Goal: Task Accomplishment & Management: Manage account settings

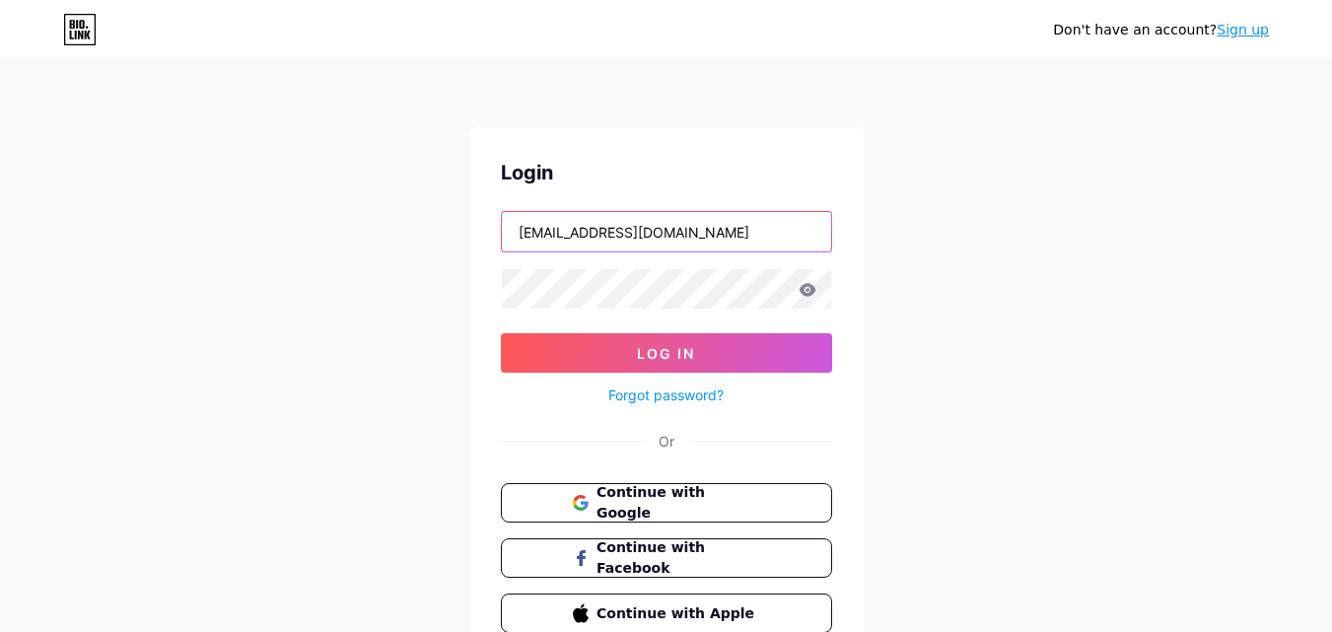
click at [630, 229] on input "marvellgodson15@gmail.com" at bounding box center [666, 231] width 329 height 39
type input "marvellgodson3@gmail.com"
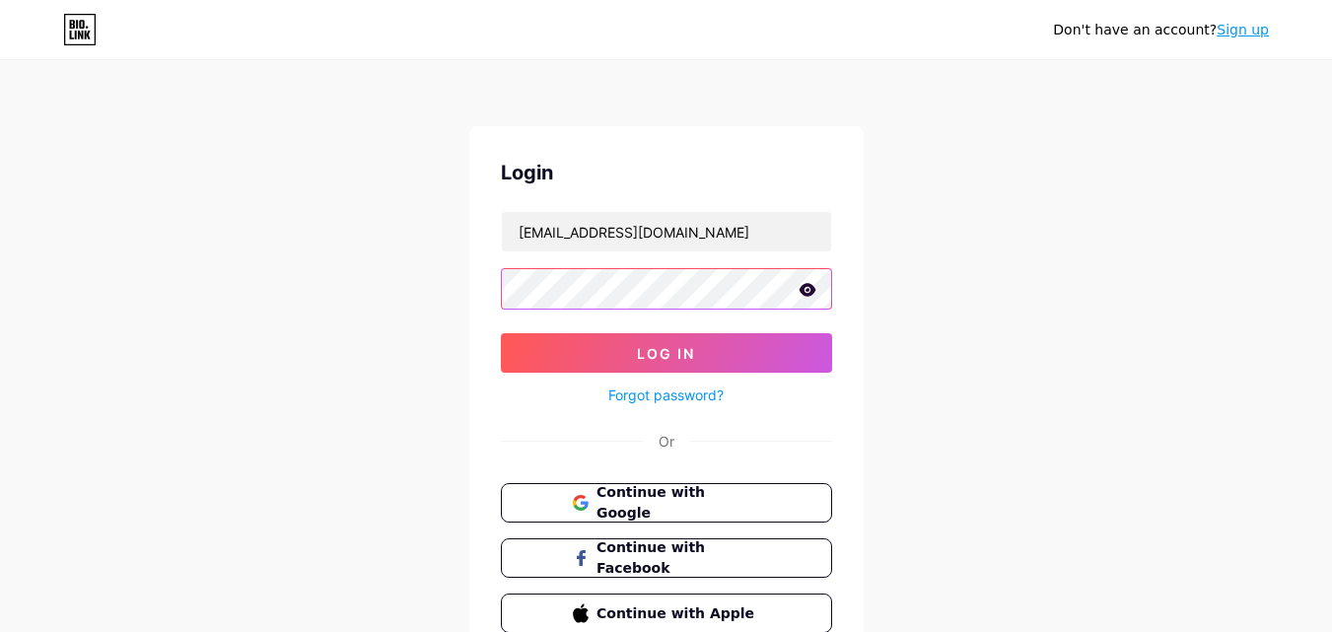
click at [501, 333] on button "Log In" at bounding box center [666, 352] width 331 height 39
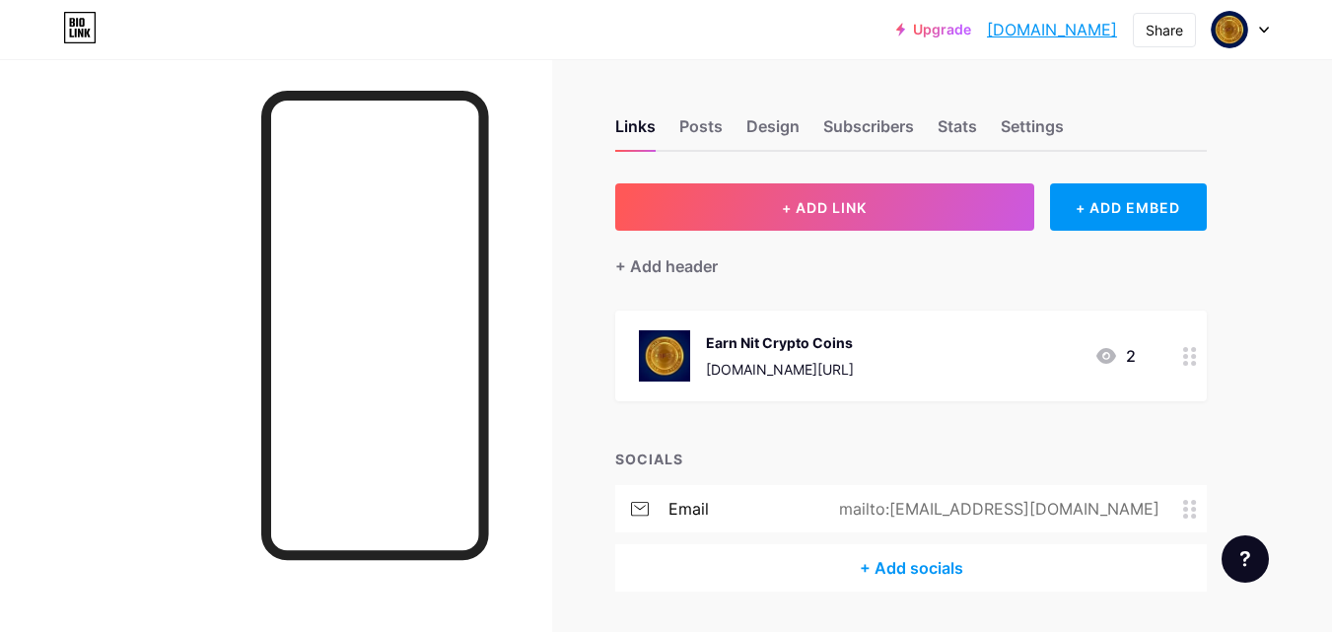
click at [1260, 33] on icon at bounding box center [1264, 30] width 10 height 7
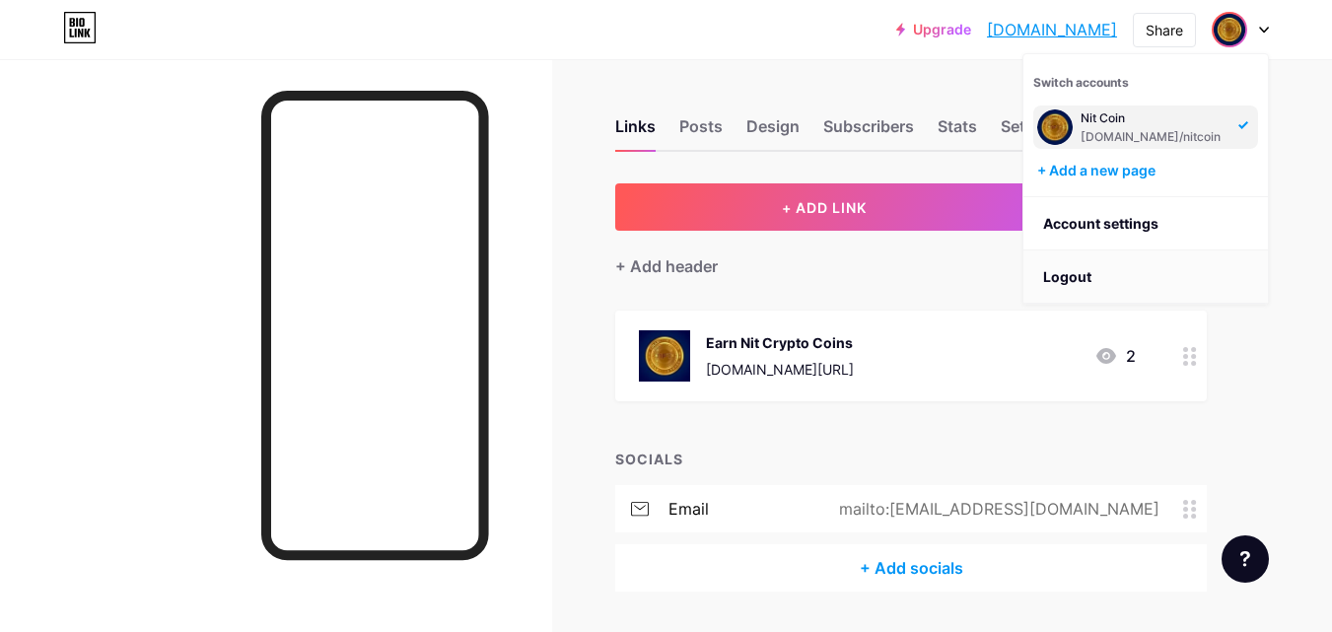
click at [1177, 272] on li "Logout" at bounding box center [1145, 276] width 244 height 53
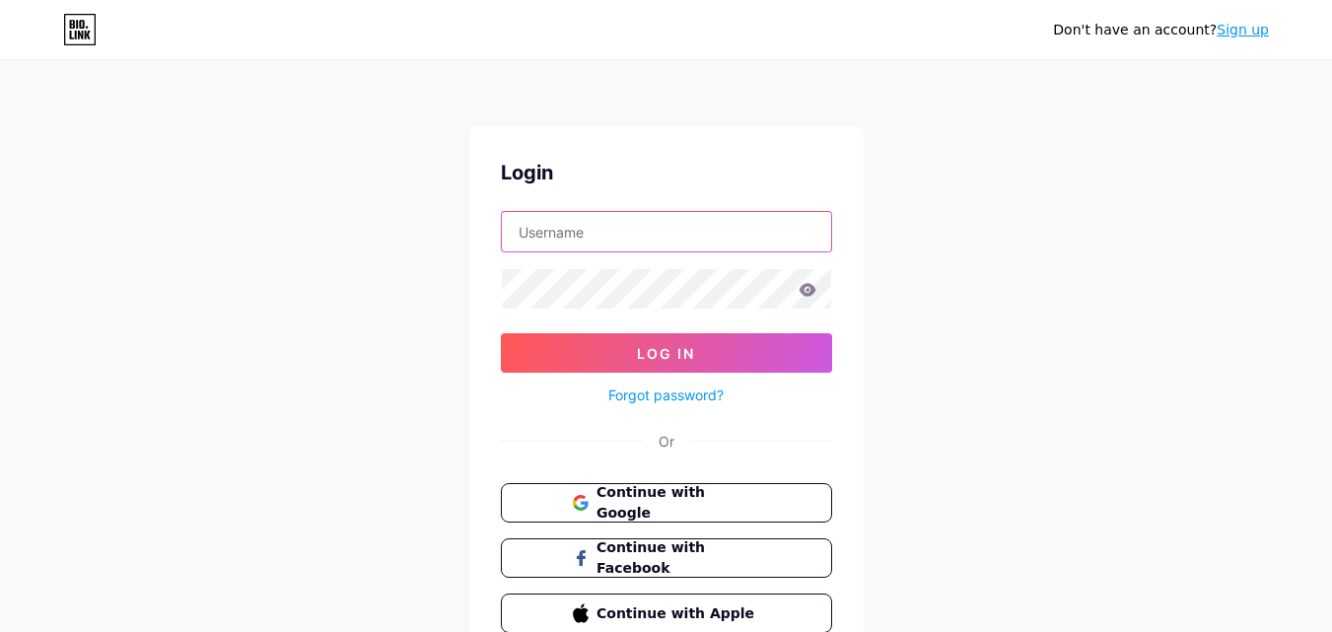
click at [756, 239] on input "text" at bounding box center [666, 231] width 329 height 39
type input "[EMAIL_ADDRESS][DOMAIN_NAME]"
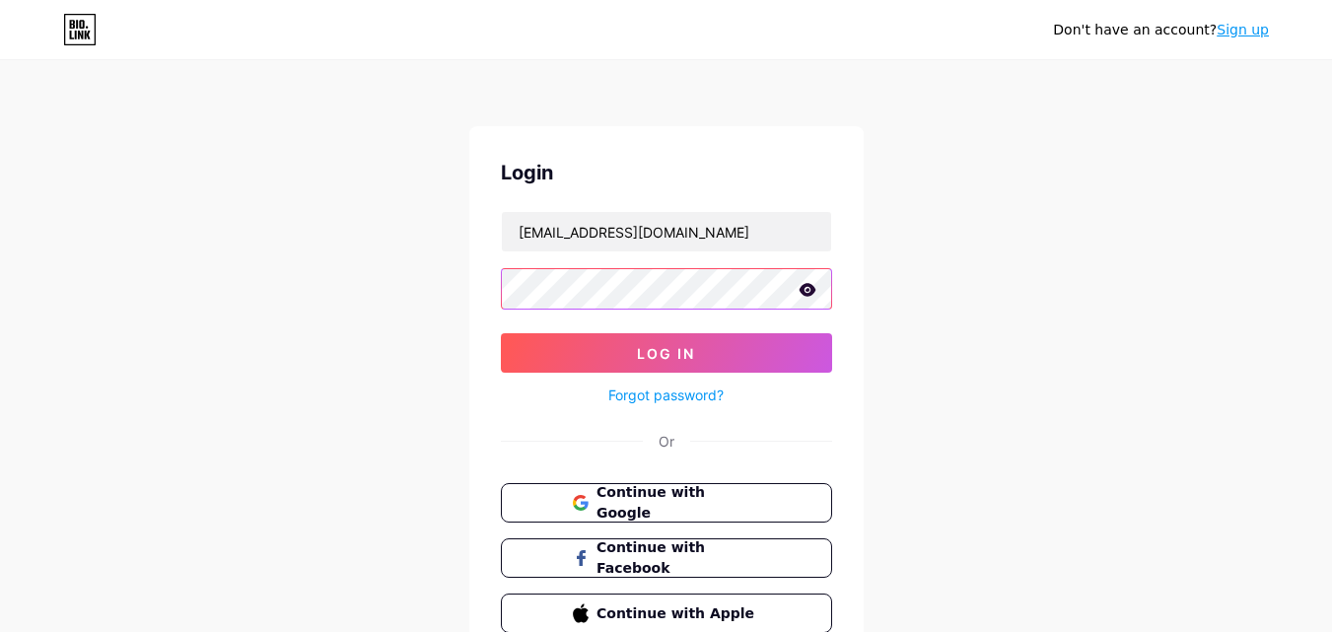
click at [501, 333] on button "Log In" at bounding box center [666, 352] width 331 height 39
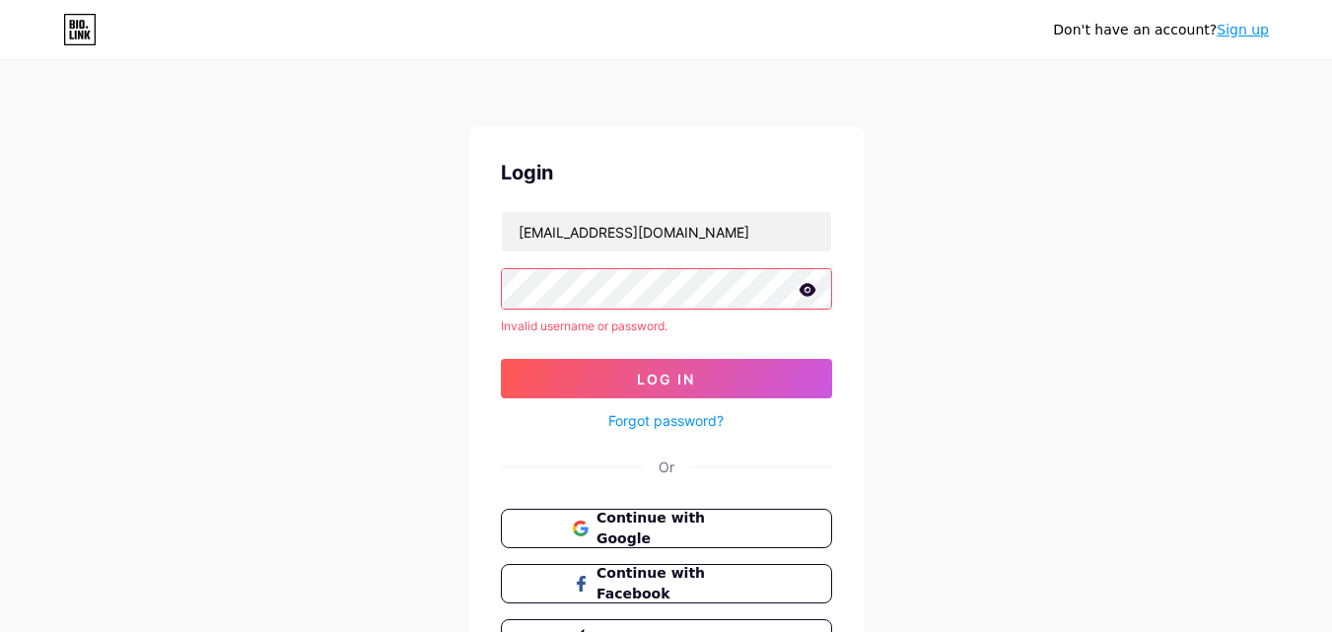
click at [802, 288] on icon at bounding box center [806, 289] width 17 height 13
click at [802, 288] on icon at bounding box center [805, 291] width 17 height 14
click at [802, 288] on icon at bounding box center [806, 289] width 17 height 13
click at [802, 288] on icon at bounding box center [805, 291] width 17 height 14
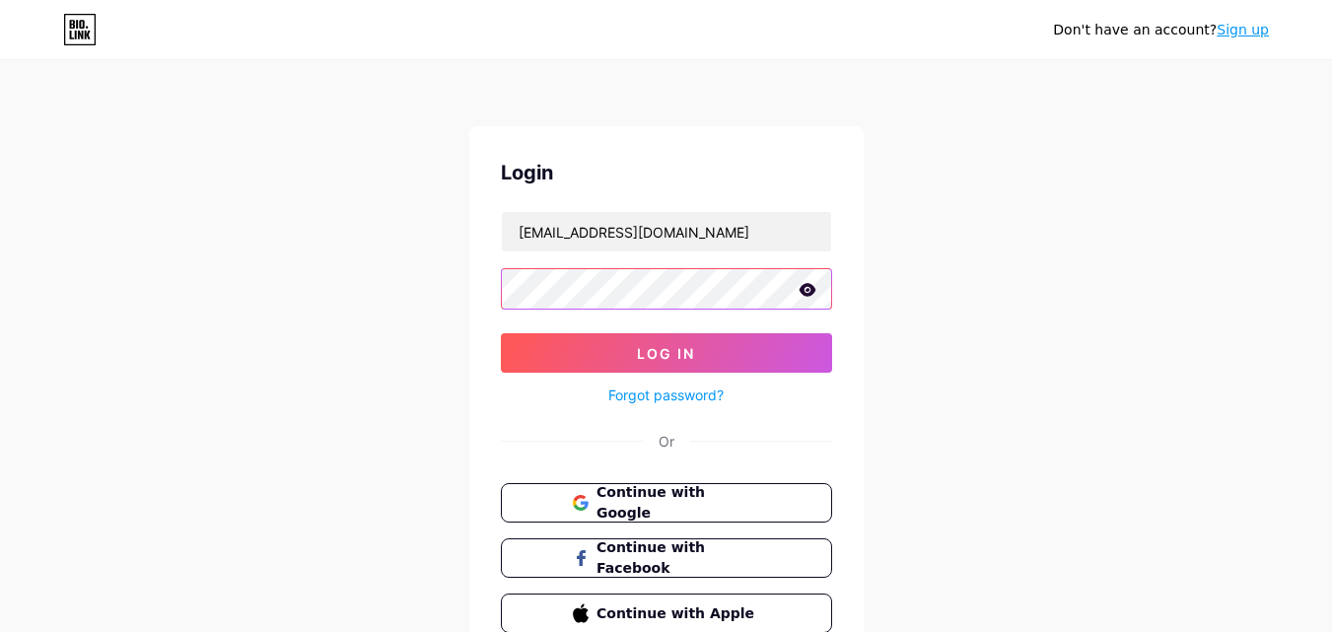
click at [501, 333] on button "Log In" at bounding box center [666, 352] width 331 height 39
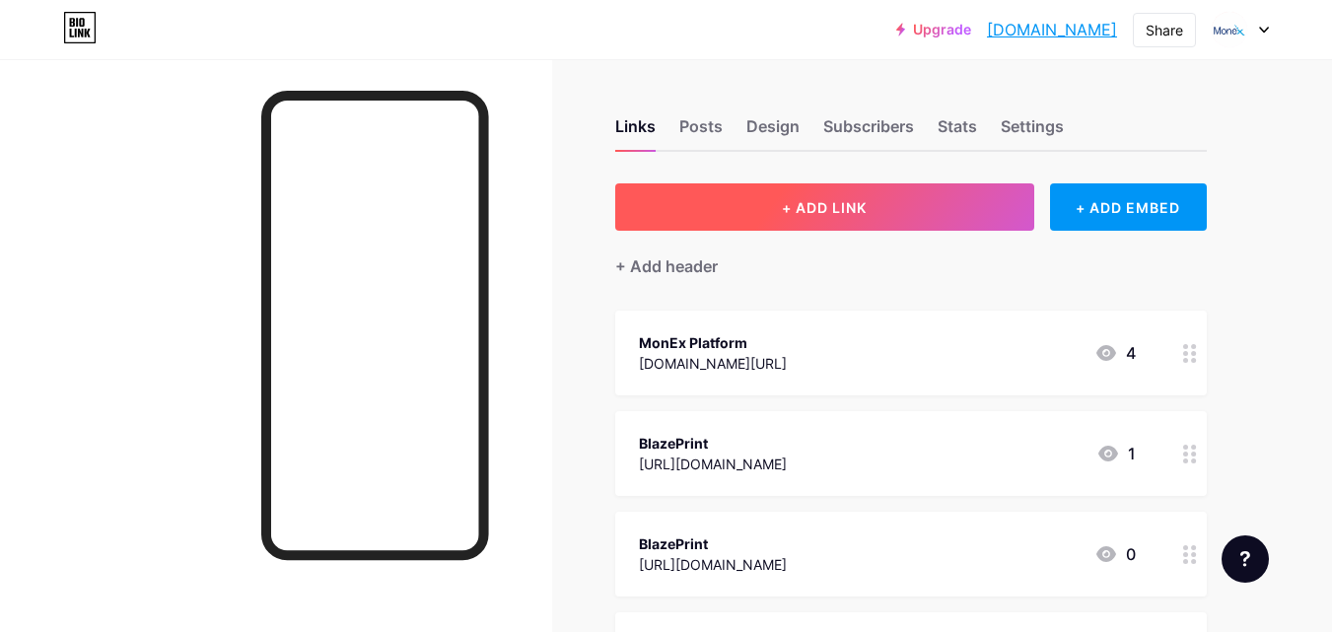
click at [795, 226] on button "+ ADD LINK" at bounding box center [824, 206] width 419 height 47
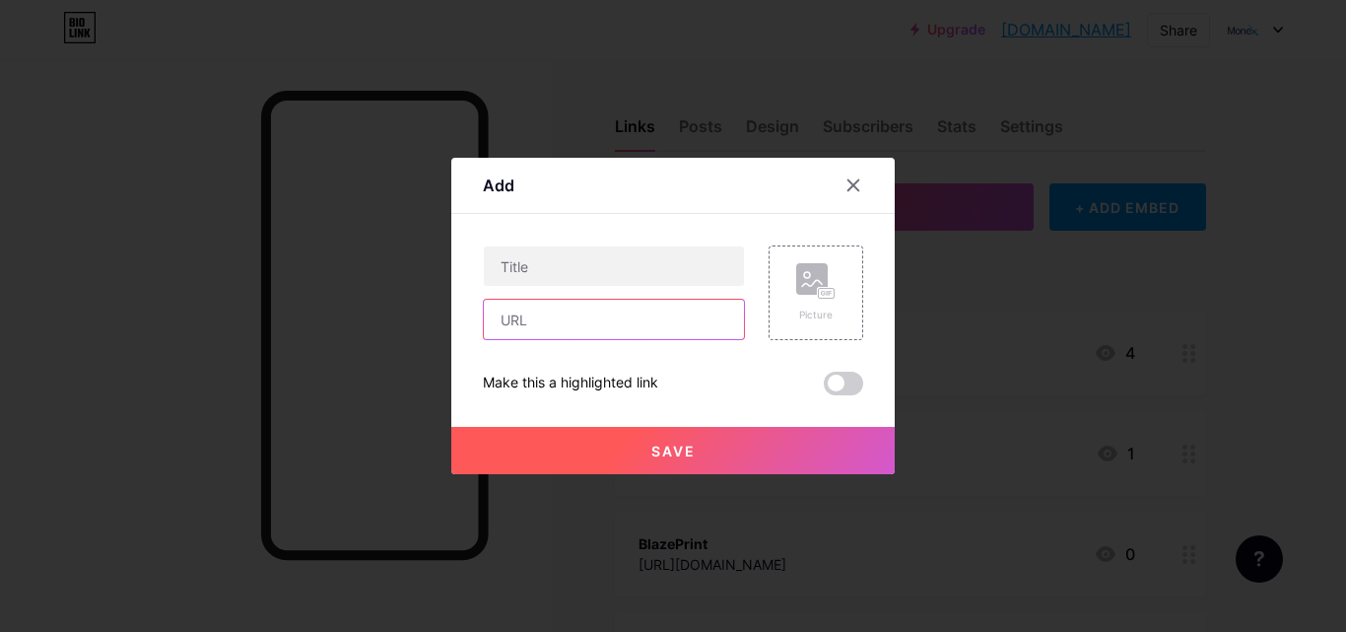
click at [669, 322] on input "text" at bounding box center [614, 319] width 260 height 39
paste input "[URL][DOMAIN_NAME]"
type input "[URL][DOMAIN_NAME]"
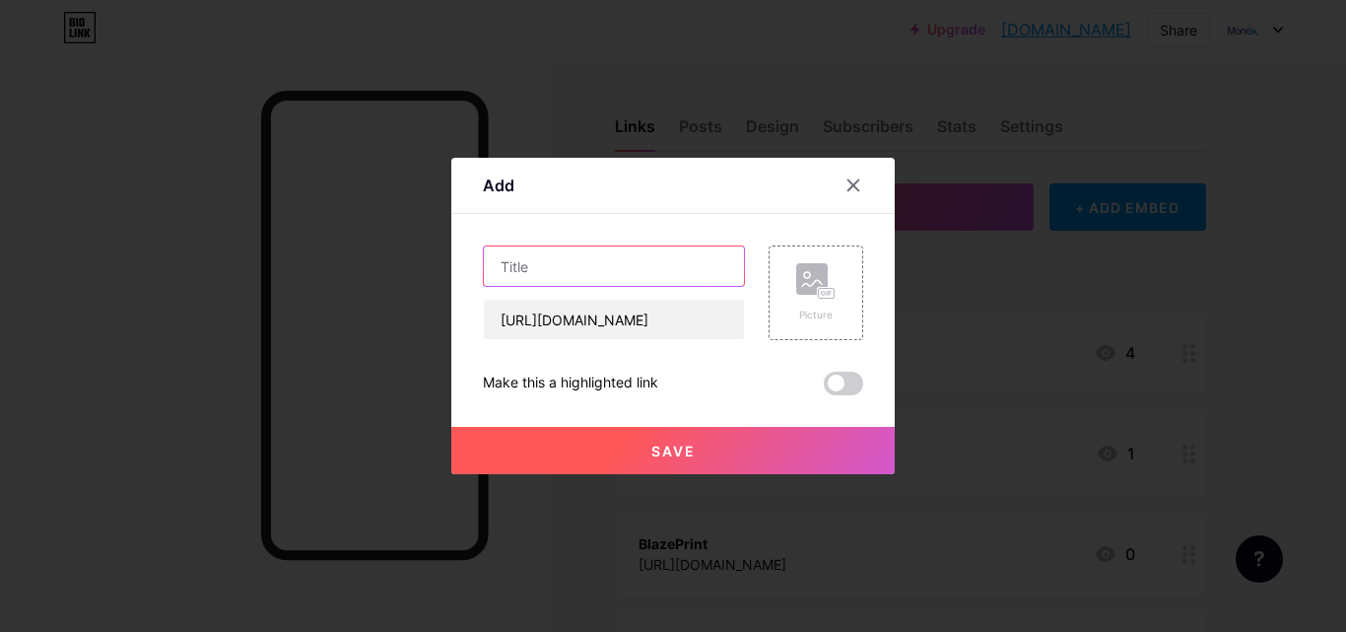
click at [649, 266] on input "text" at bounding box center [614, 265] width 260 height 39
click at [589, 267] on input "MONEX SAVINGS - CONTACT ADMIN USING EMAIL = marvell155@atomicmail.io TO OPEN AC…" at bounding box center [614, 265] width 260 height 39
type input "MONEX SAVINGS - CONTACT ADMIN USING EMAIL = [EMAIL_ADDRESS][DOMAIN_NAME], TO OP…"
click at [683, 450] on span "Save" at bounding box center [674, 451] width 44 height 17
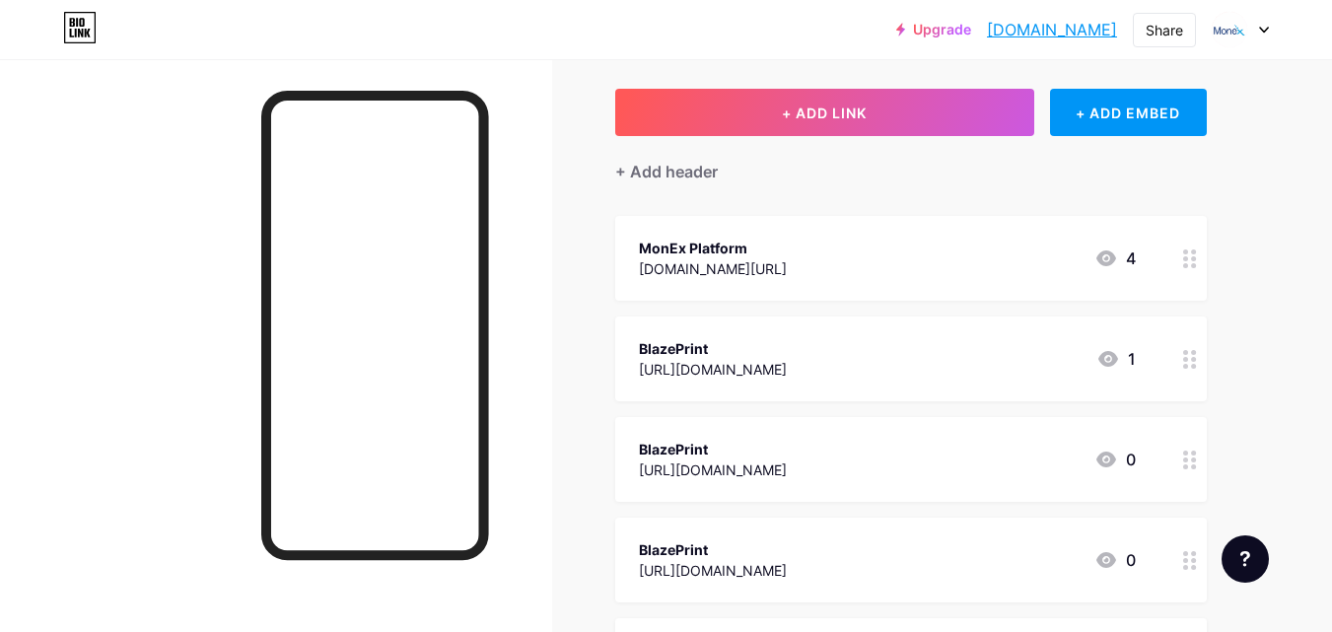
scroll to position [0, 0]
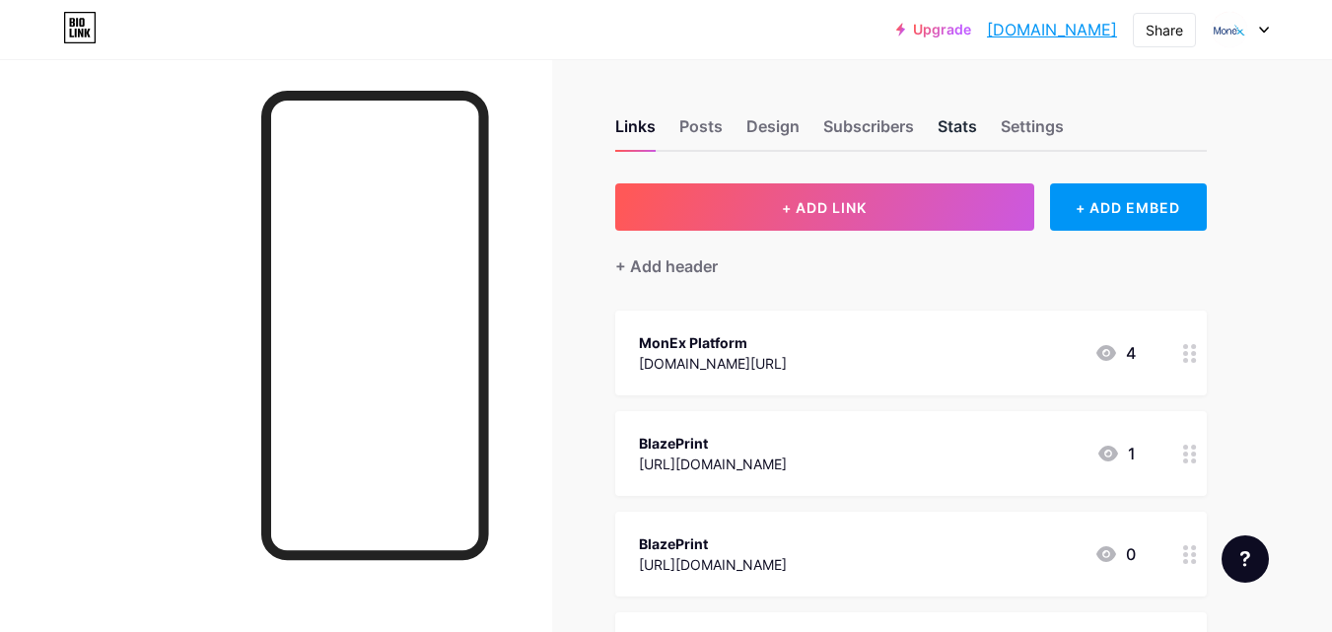
click at [958, 136] on div "Stats" at bounding box center [956, 131] width 39 height 35
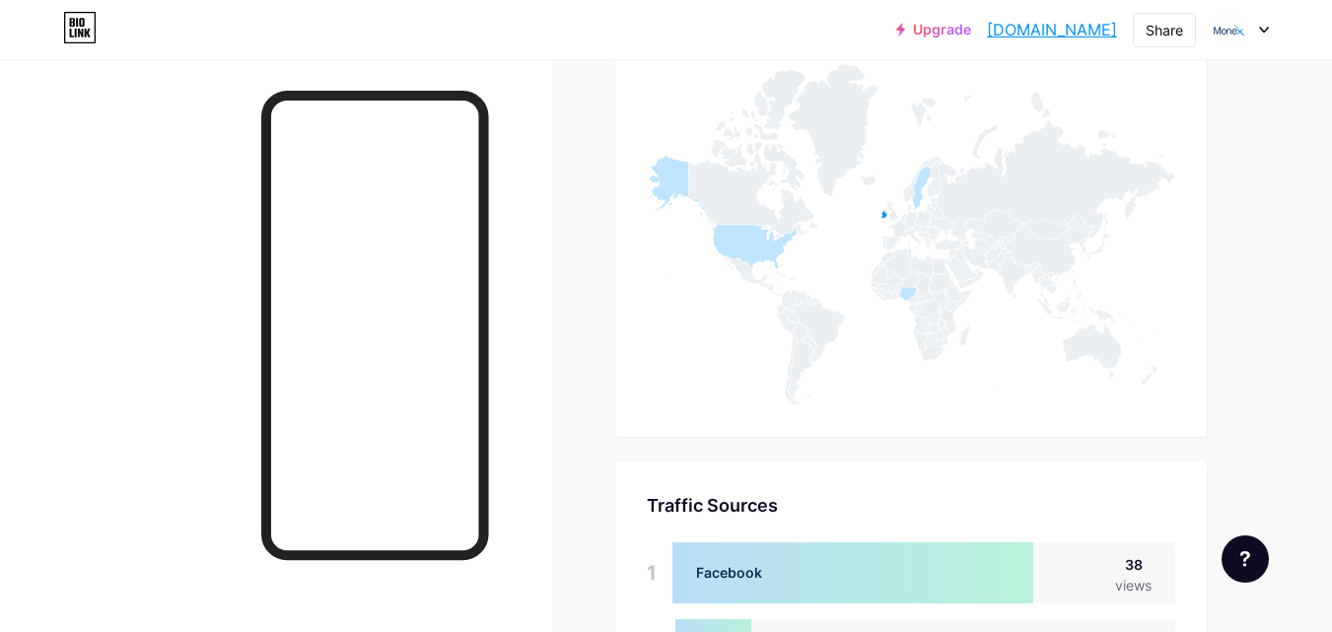
scroll to position [1459, 0]
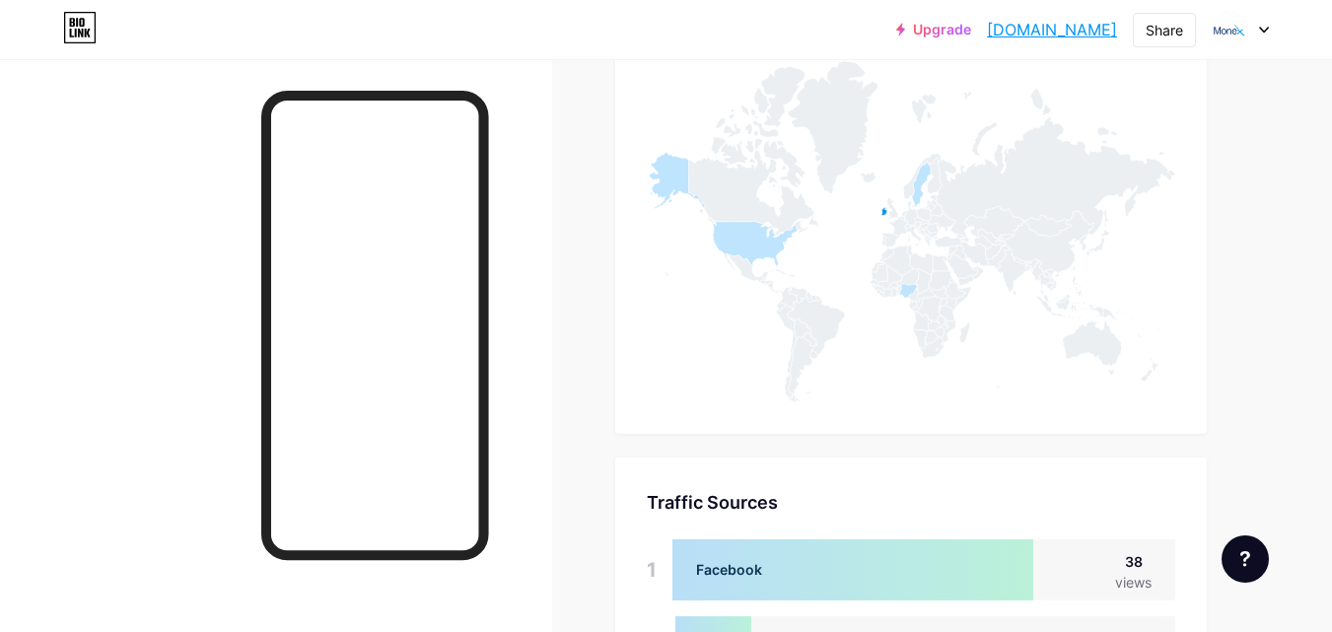
click at [1265, 32] on icon at bounding box center [1264, 30] width 8 height 5
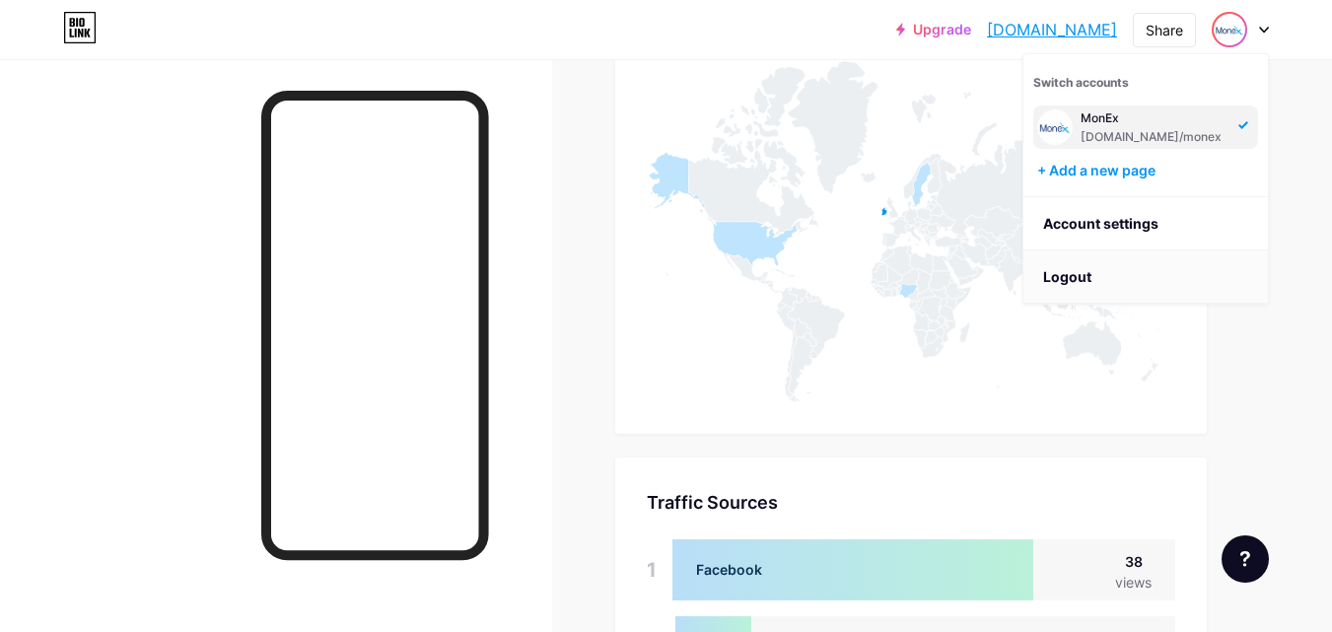
click at [1183, 277] on li "Logout" at bounding box center [1145, 276] width 244 height 53
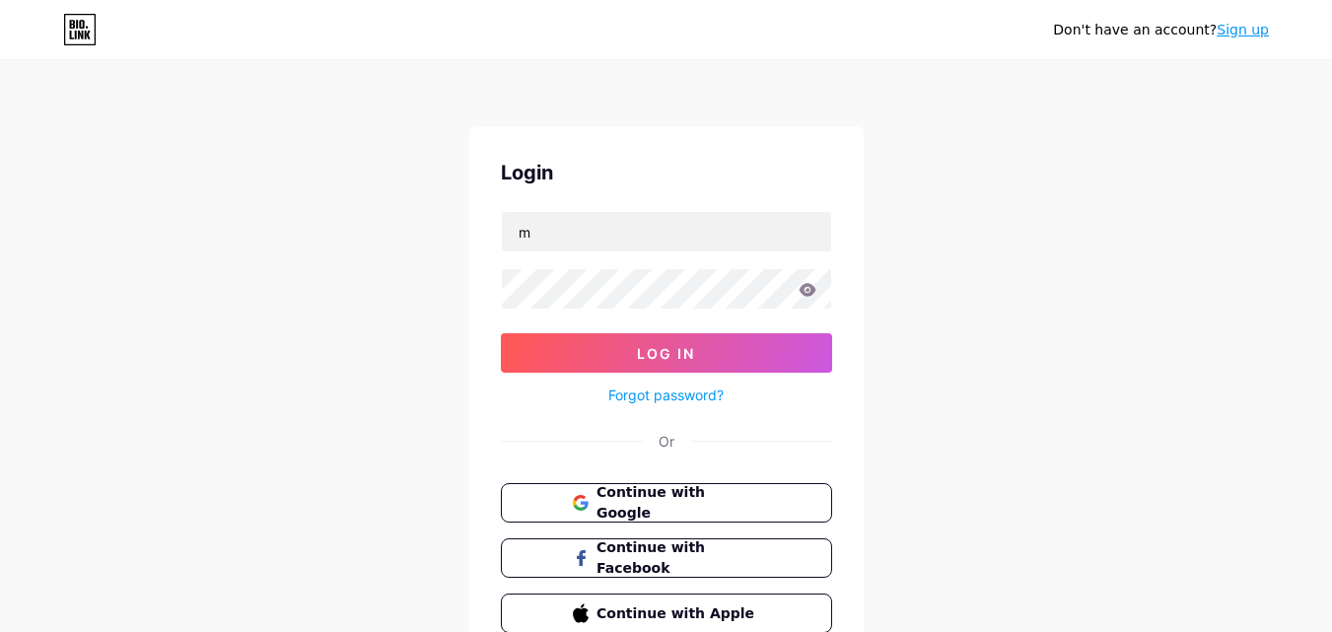
type input "[EMAIL_ADDRESS][DOMAIN_NAME]"
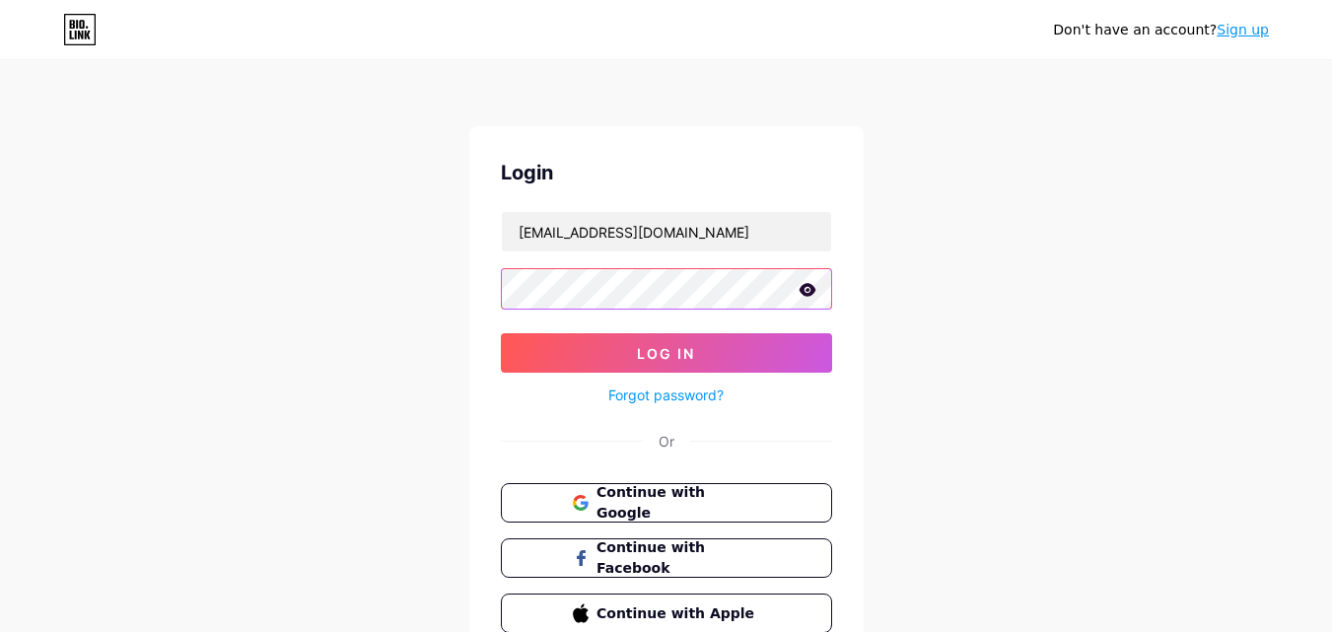
click at [501, 333] on button "Log In" at bounding box center [666, 352] width 331 height 39
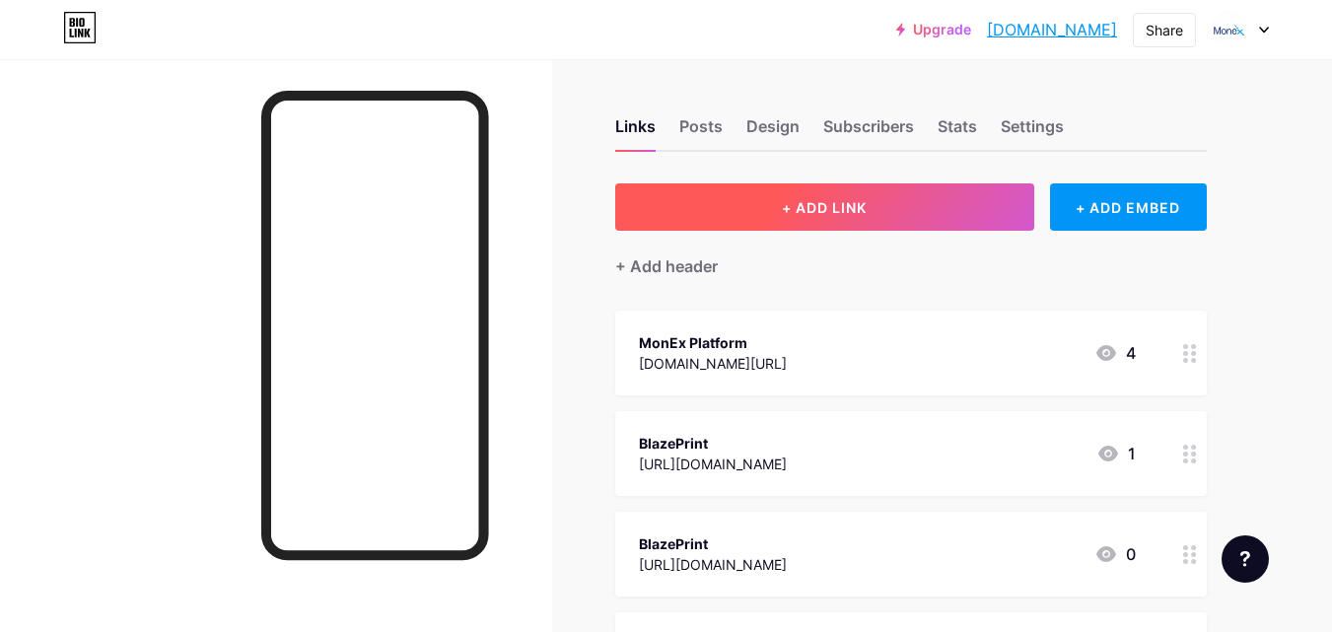
click at [768, 215] on button "+ ADD LINK" at bounding box center [824, 206] width 419 height 47
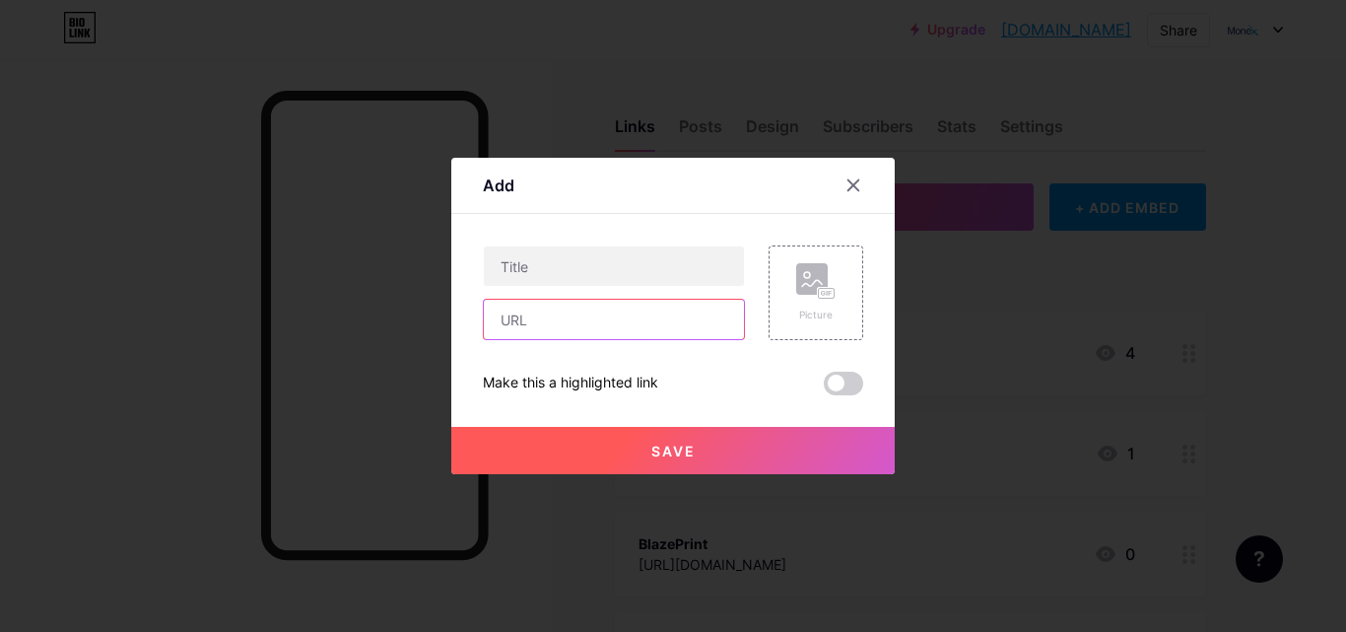
click at [675, 320] on input "text" at bounding box center [614, 319] width 260 height 39
paste input "[URL][DOMAIN_NAME]"
type input "[URL][DOMAIN_NAME]"
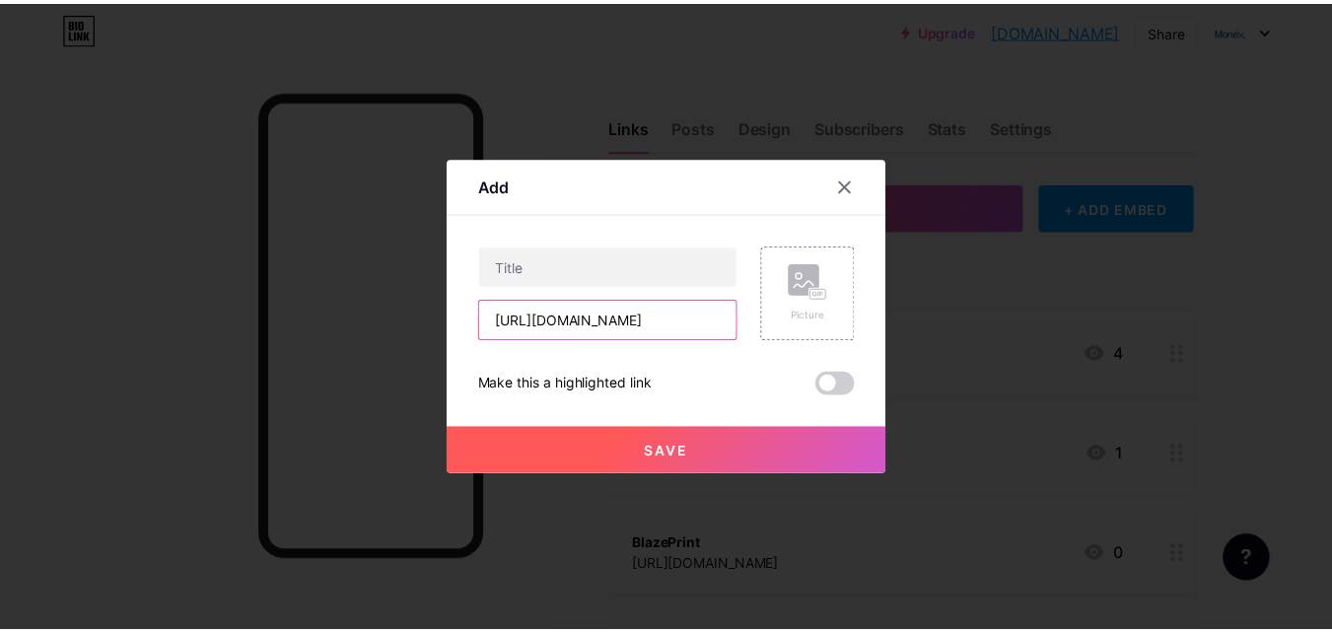
scroll to position [0, 0]
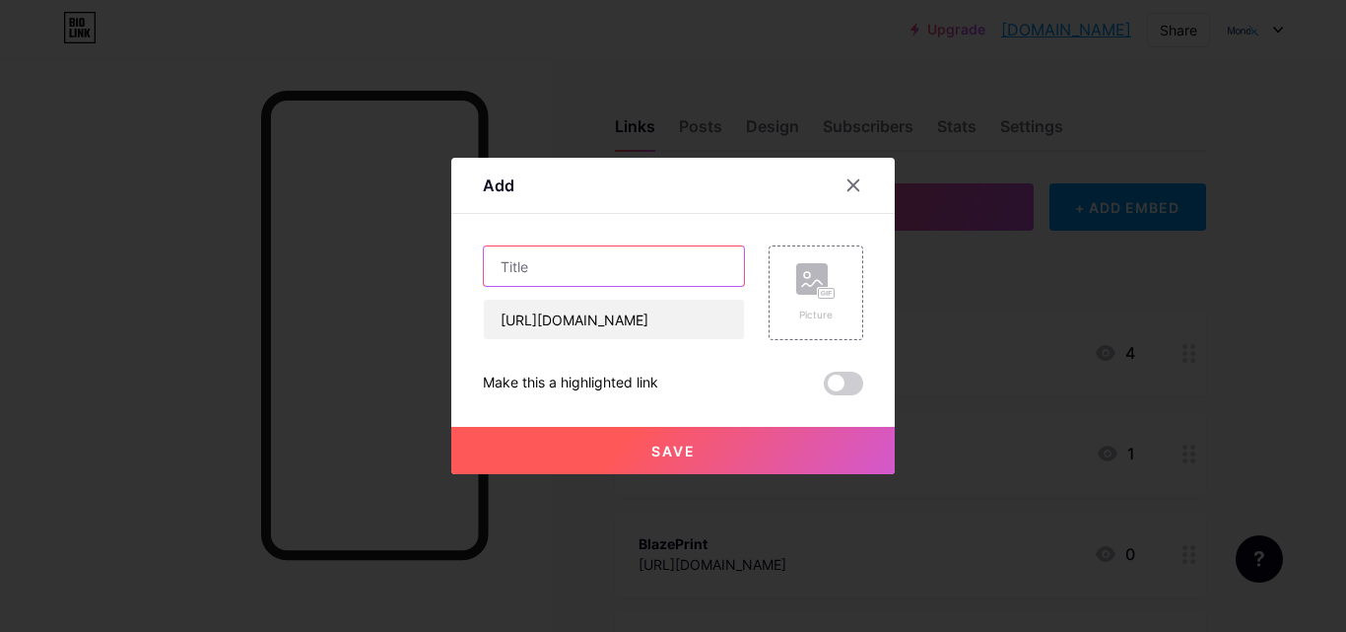
click at [617, 258] on input "text" at bounding box center [614, 265] width 260 height 39
paste input "Monex Savings System"
type input "Monex Savings System"
click at [683, 453] on span "Save" at bounding box center [674, 451] width 44 height 17
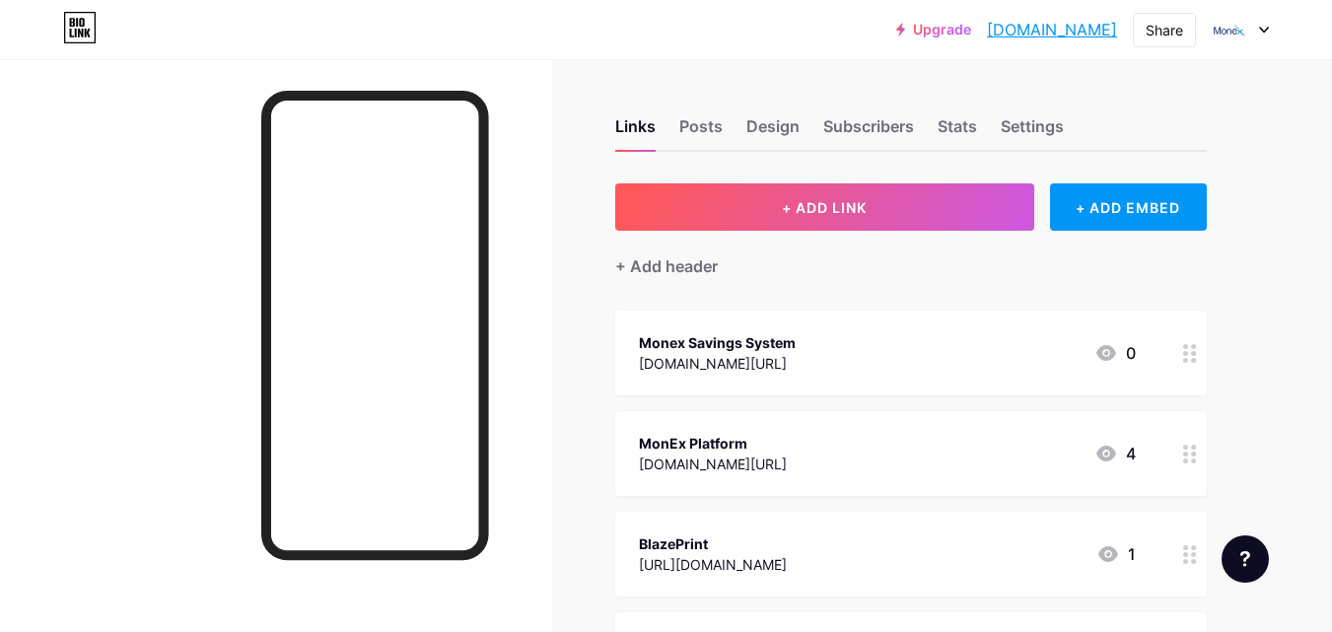
click at [1193, 355] on icon at bounding box center [1190, 353] width 14 height 19
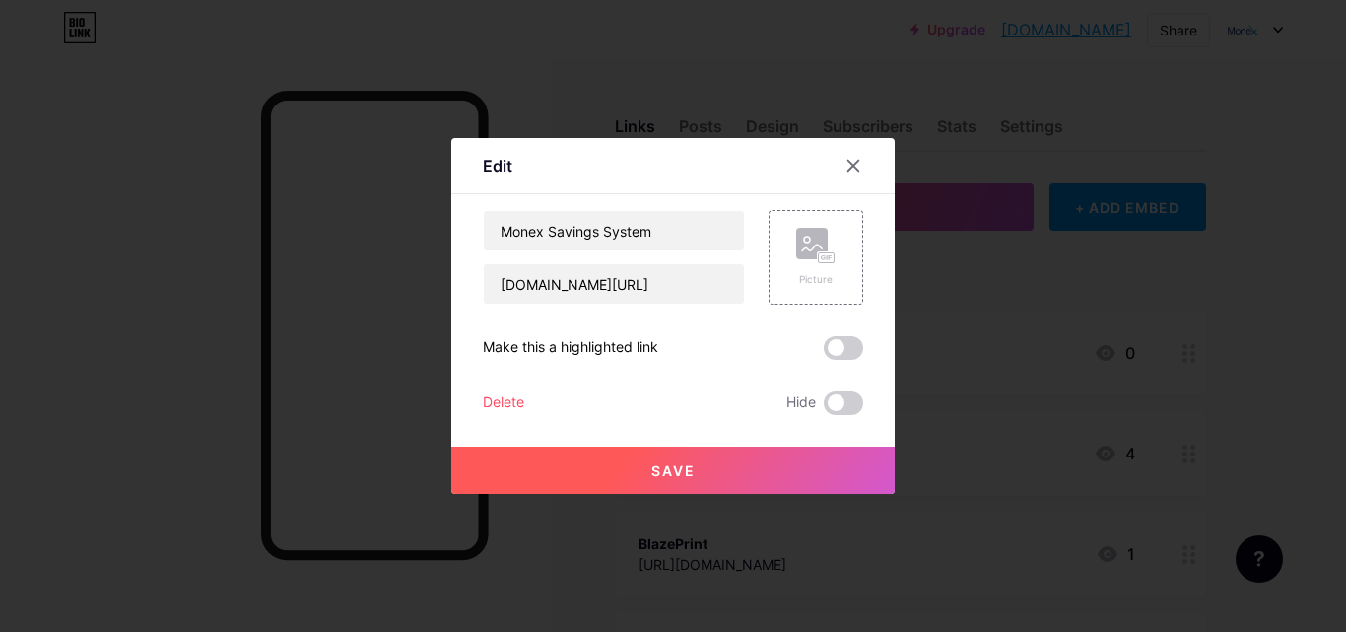
click at [1193, 355] on div at bounding box center [673, 316] width 1346 height 632
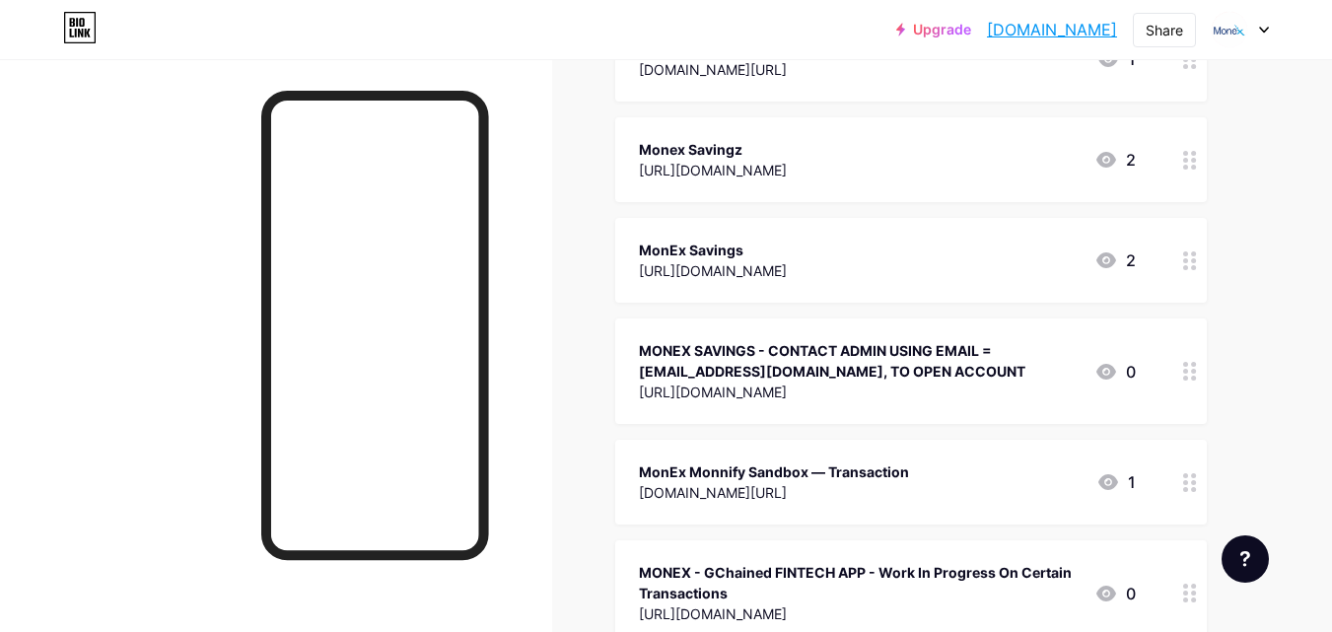
scroll to position [928, 0]
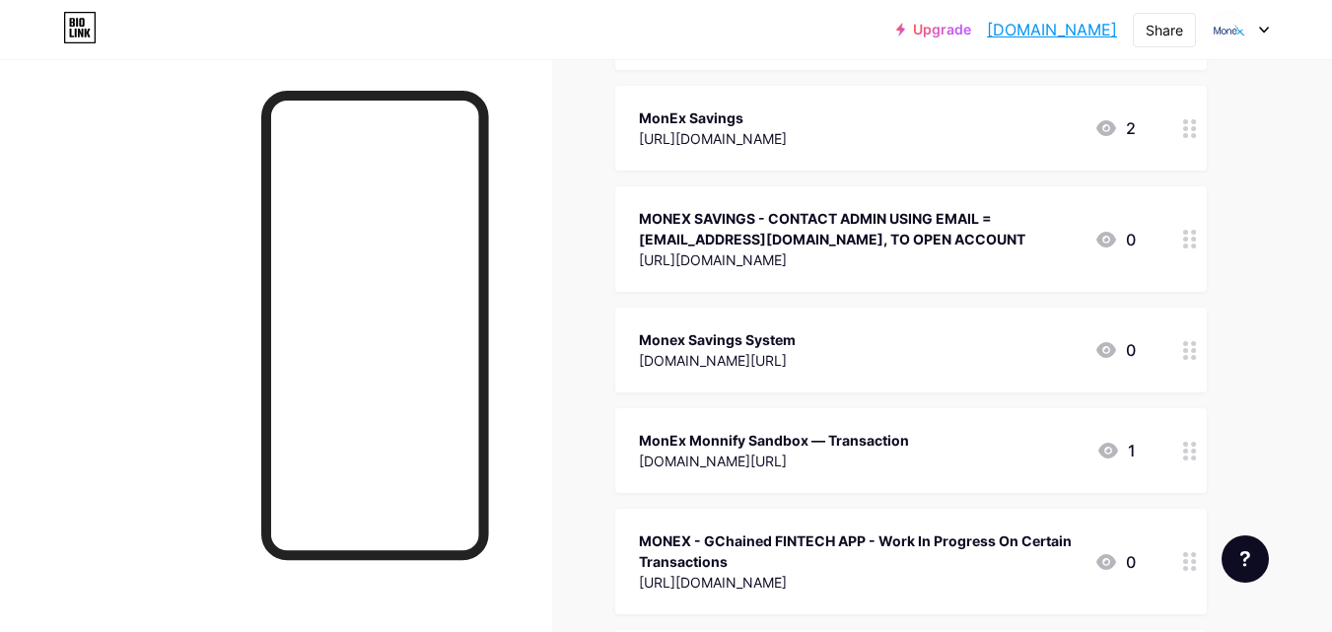
click at [1265, 38] on div at bounding box center [1239, 29] width 57 height 35
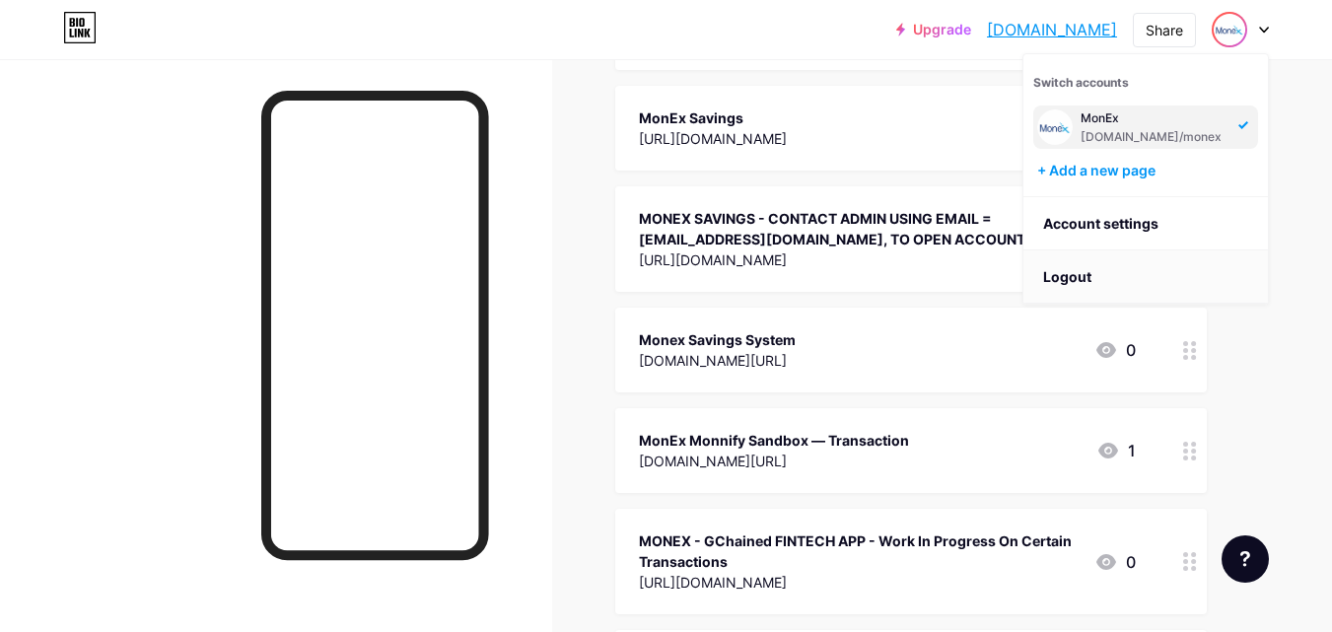
click at [1202, 284] on li "Logout" at bounding box center [1145, 276] width 244 height 53
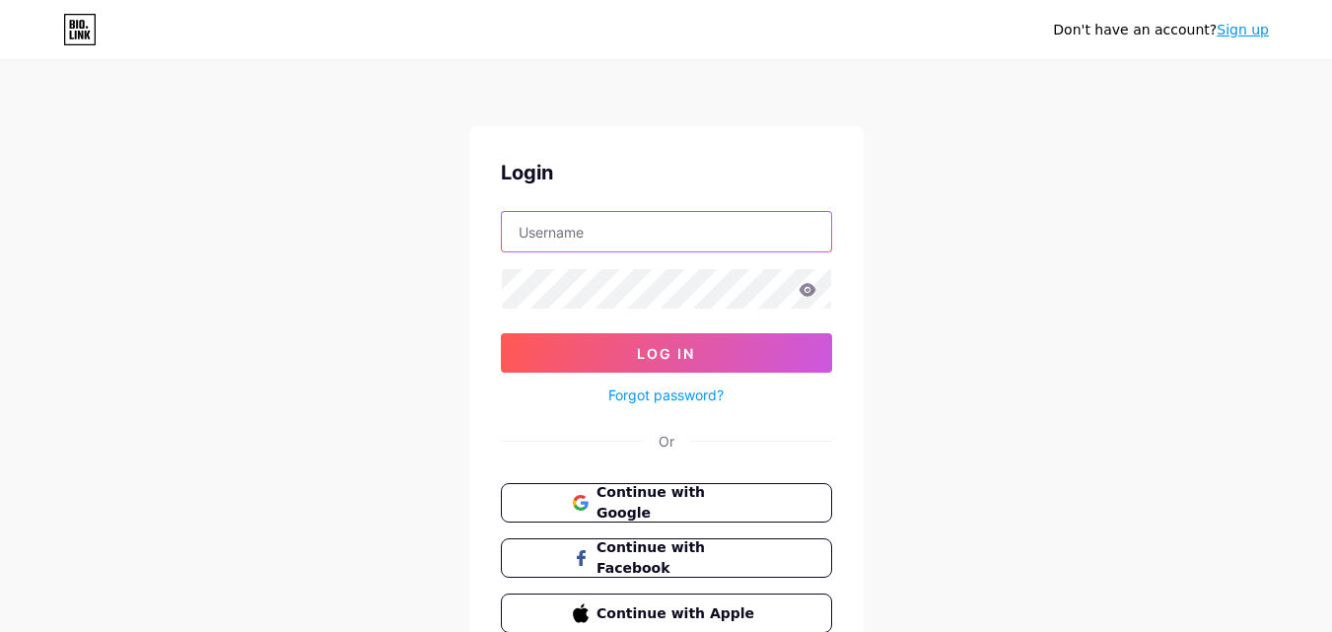
click at [682, 219] on input "text" at bounding box center [666, 231] width 329 height 39
type input "[EMAIL_ADDRESS][DOMAIN_NAME]"
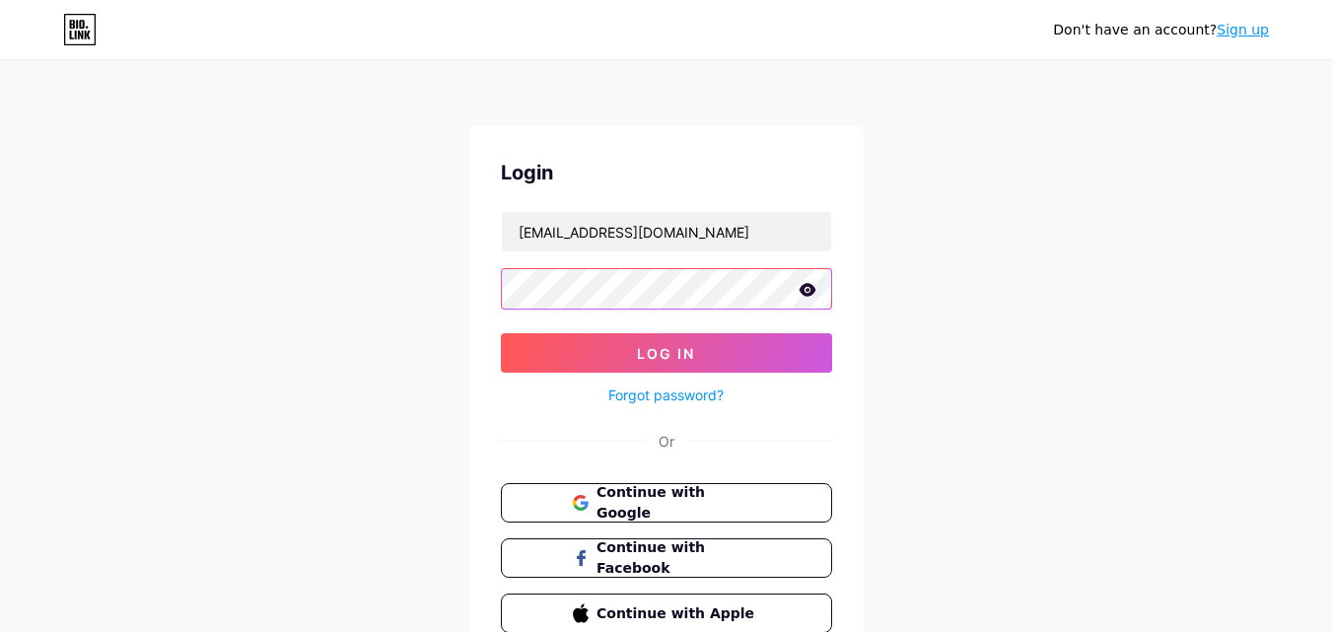
click at [501, 333] on button "Log In" at bounding box center [666, 352] width 331 height 39
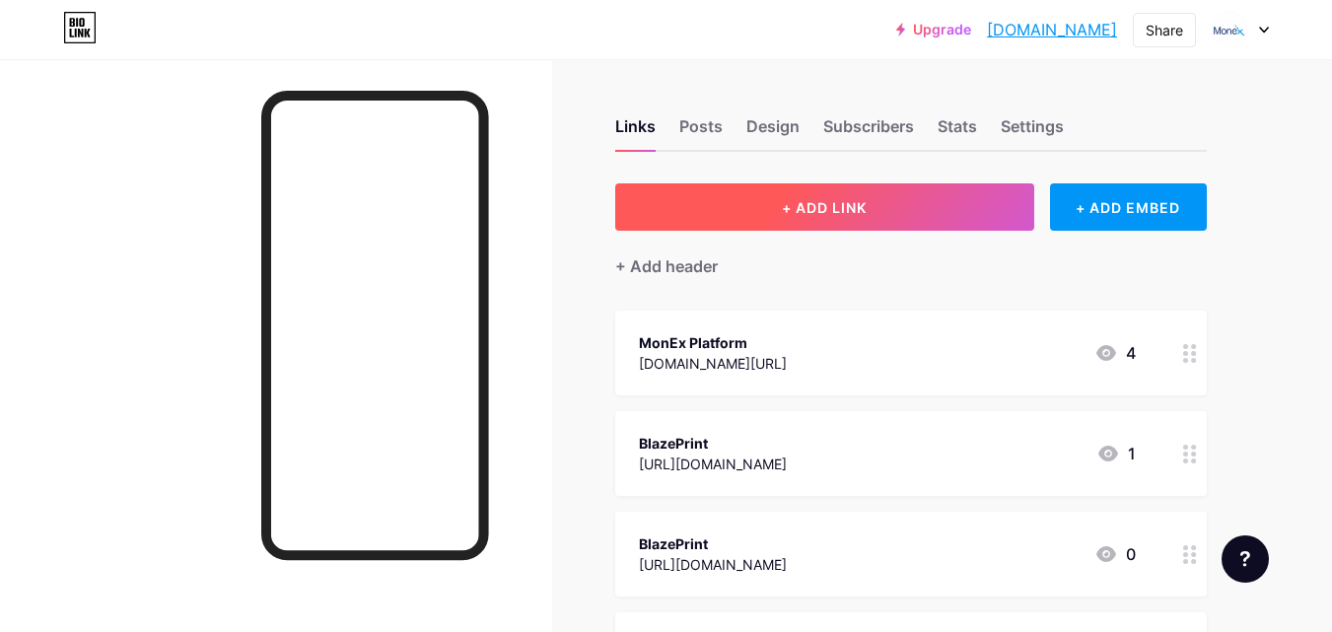
click at [758, 207] on button "+ ADD LINK" at bounding box center [824, 206] width 419 height 47
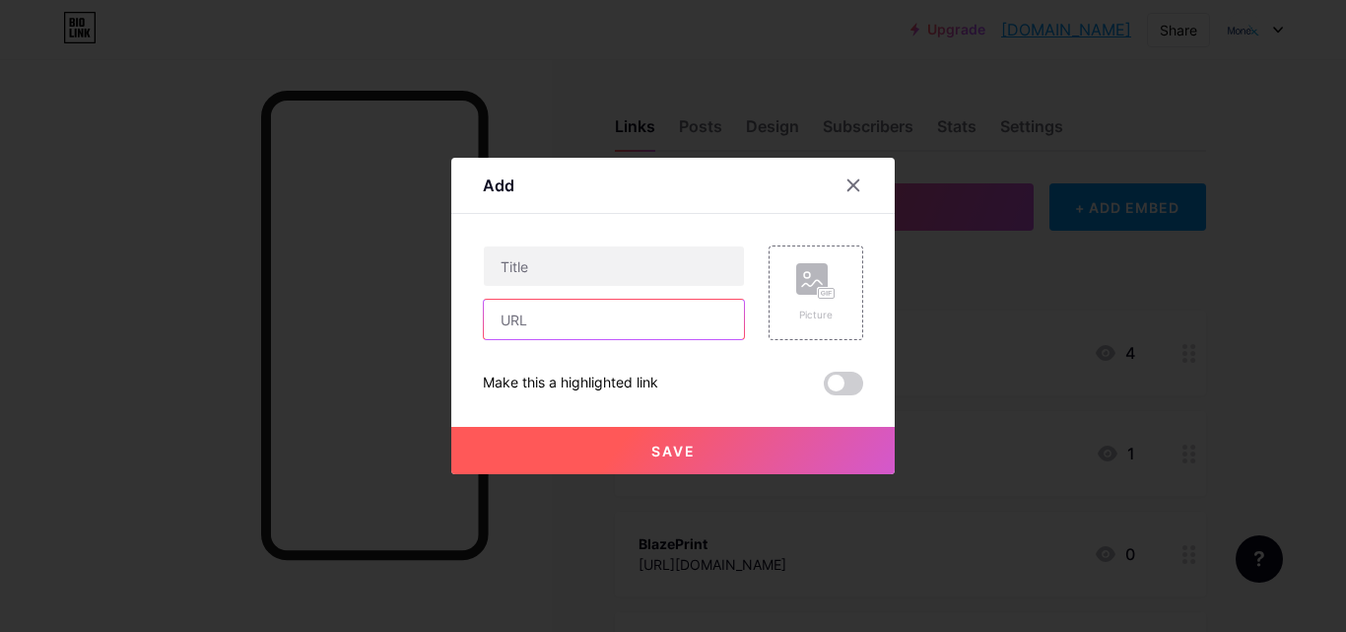
click at [667, 323] on input "text" at bounding box center [614, 319] width 260 height 39
paste input "[URL][DOMAIN_NAME]"
type input "[URL][DOMAIN_NAME]"
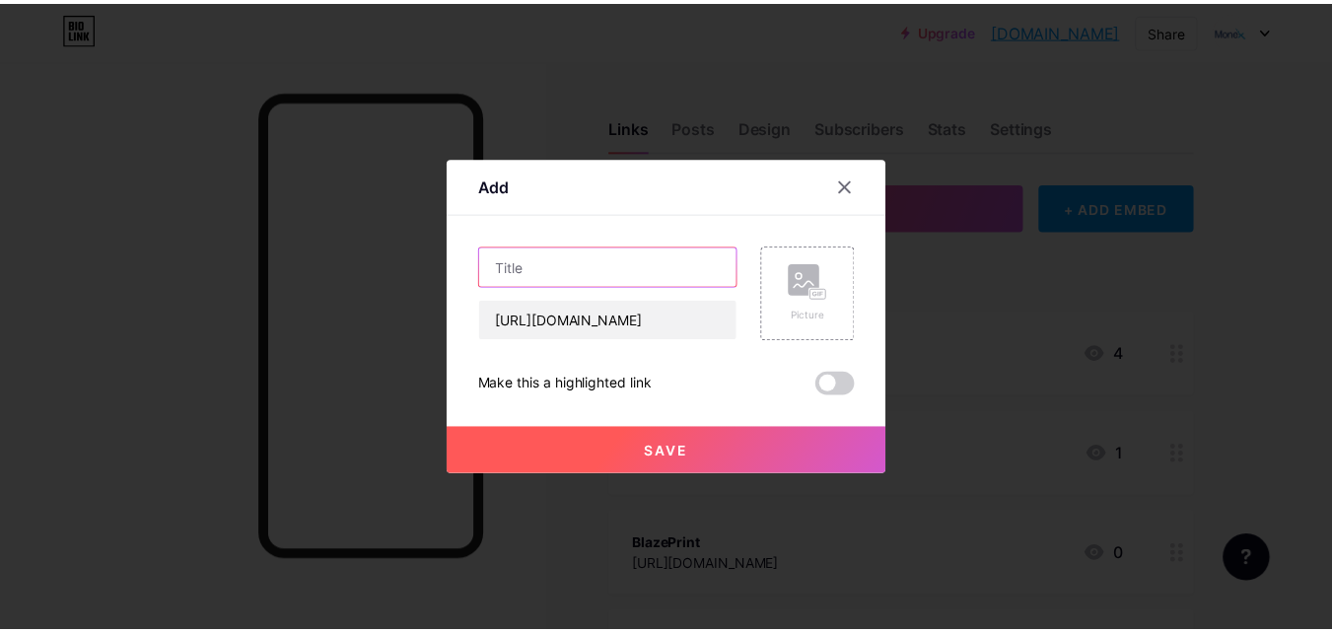
scroll to position [0, 0]
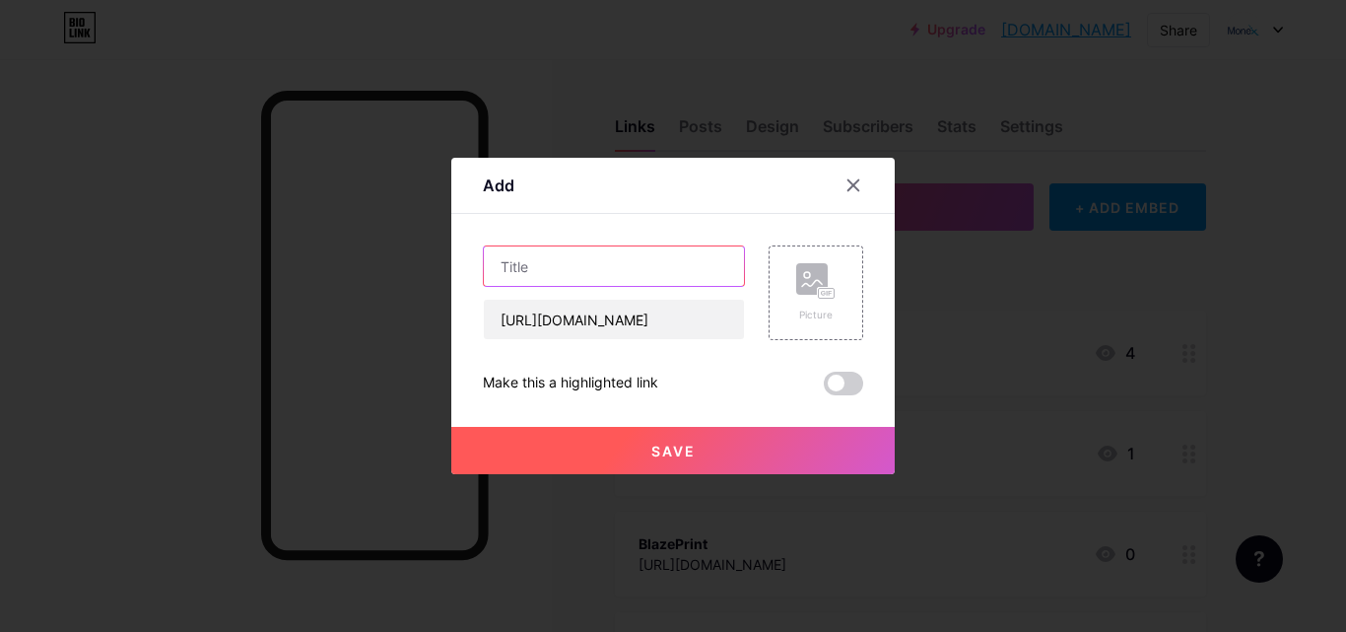
click at [683, 260] on input "text" at bounding box center [614, 265] width 260 height 39
type input "MONEX SAVINGS"
click at [708, 446] on button "Save" at bounding box center [673, 450] width 444 height 47
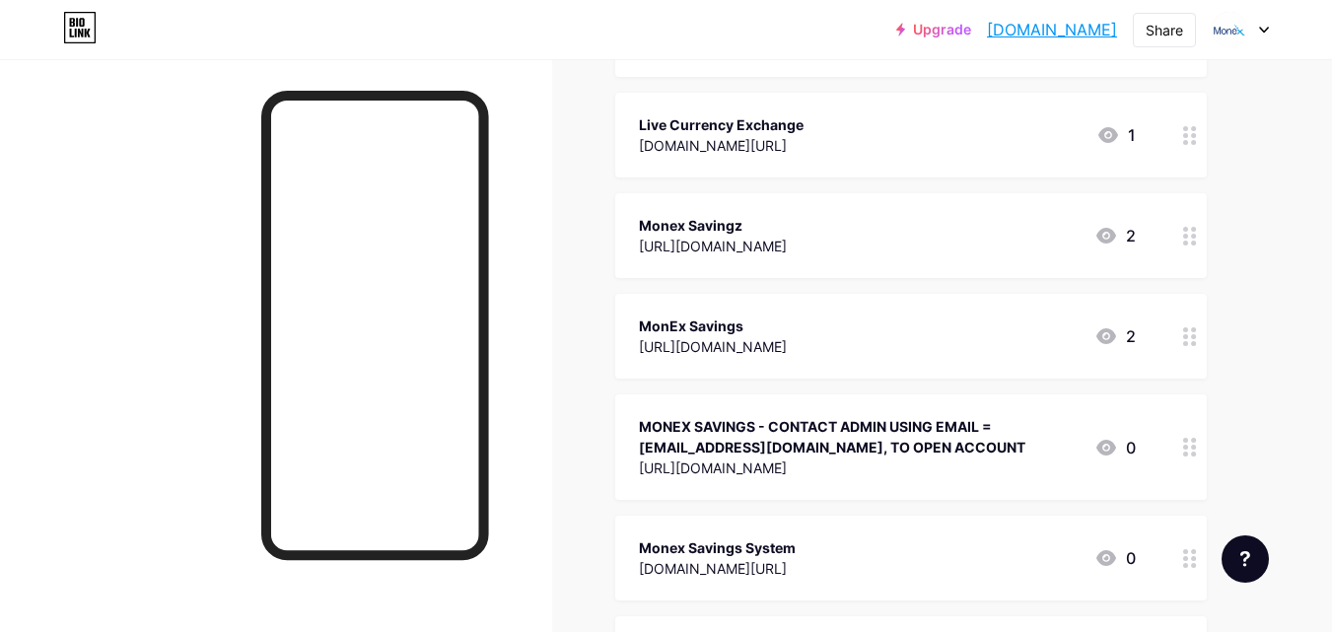
scroll to position [876, 0]
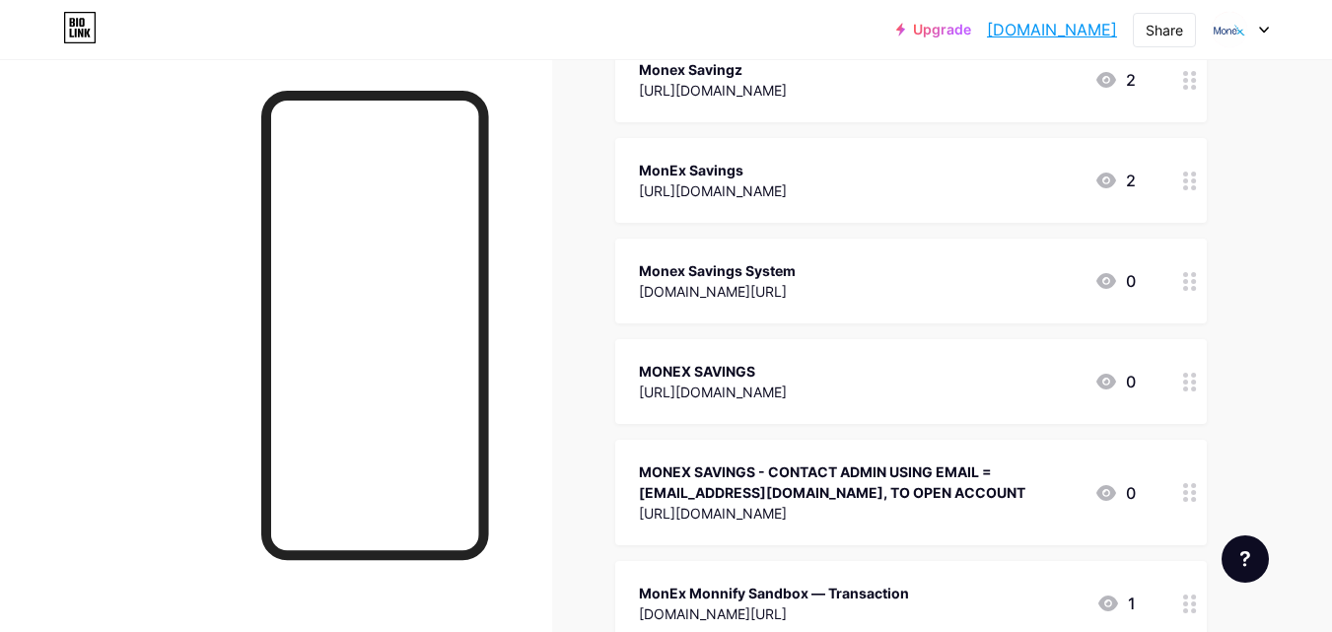
click at [1259, 30] on icon at bounding box center [1264, 30] width 10 height 7
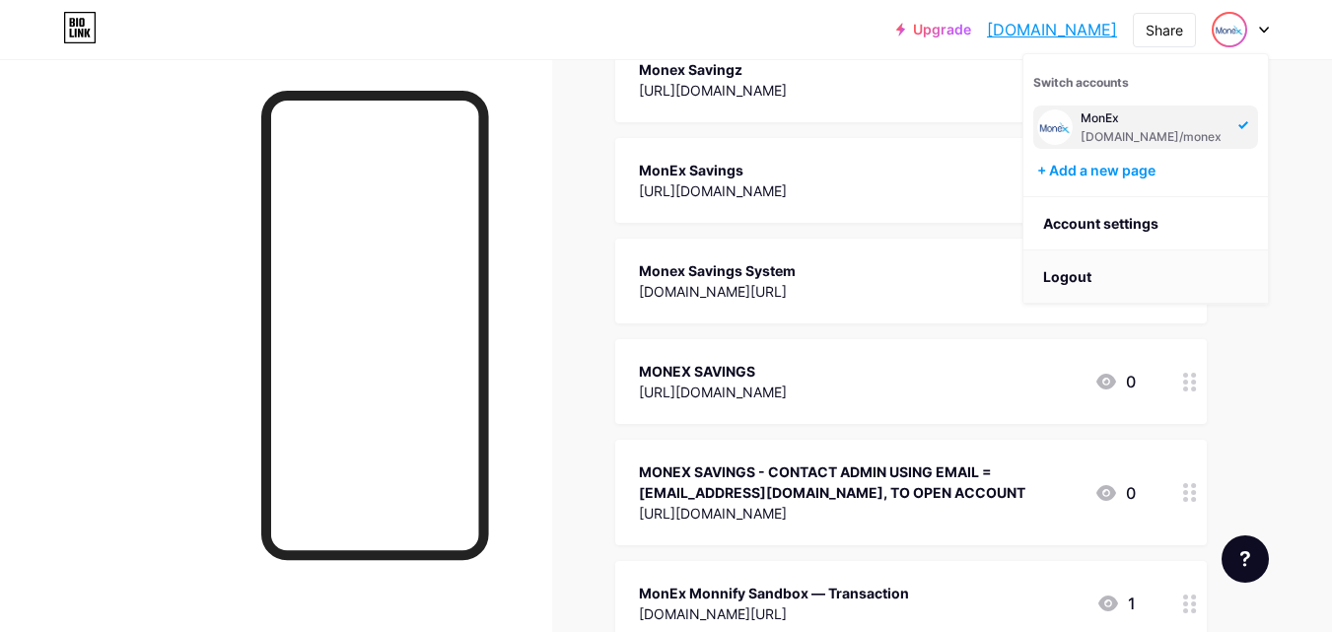
click at [1208, 271] on li "Logout" at bounding box center [1145, 276] width 244 height 53
